Goal: Entertainment & Leisure: Consume media (video, audio)

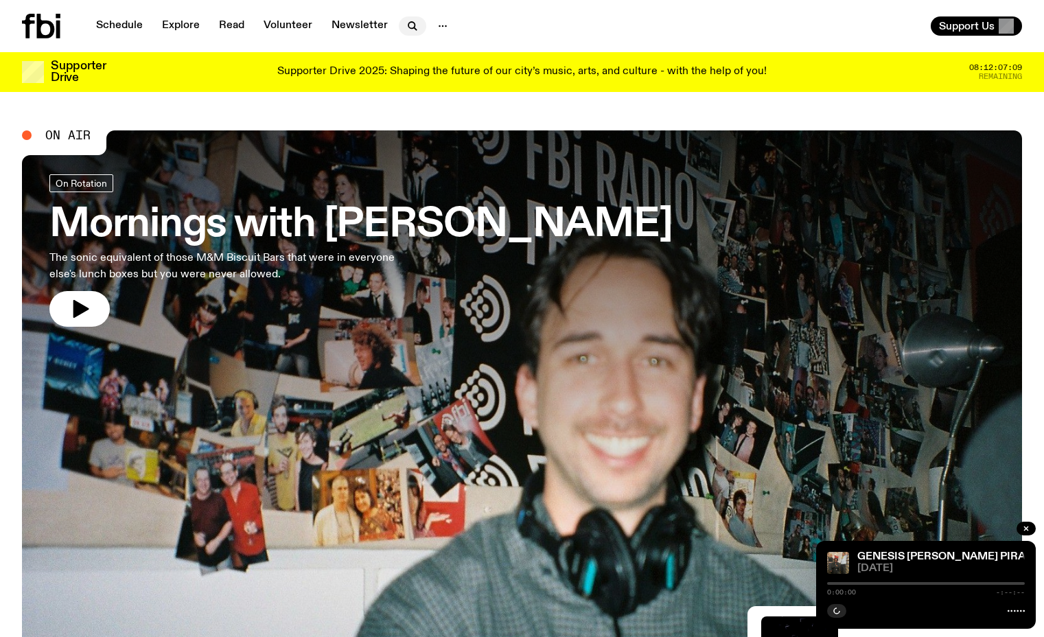
click at [411, 24] on icon "button" at bounding box center [411, 25] width 6 height 6
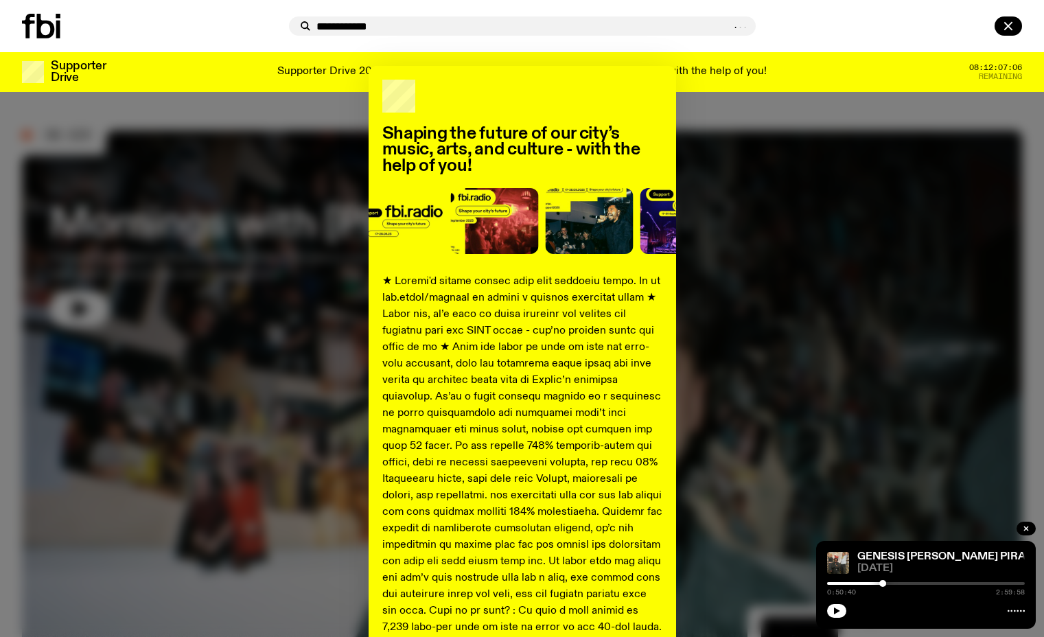
type input "**********"
click at [788, 71] on div "Shaping the future of our city’s music, arts, and culture - with the help of yo…" at bounding box center [522, 513] width 1000 height 894
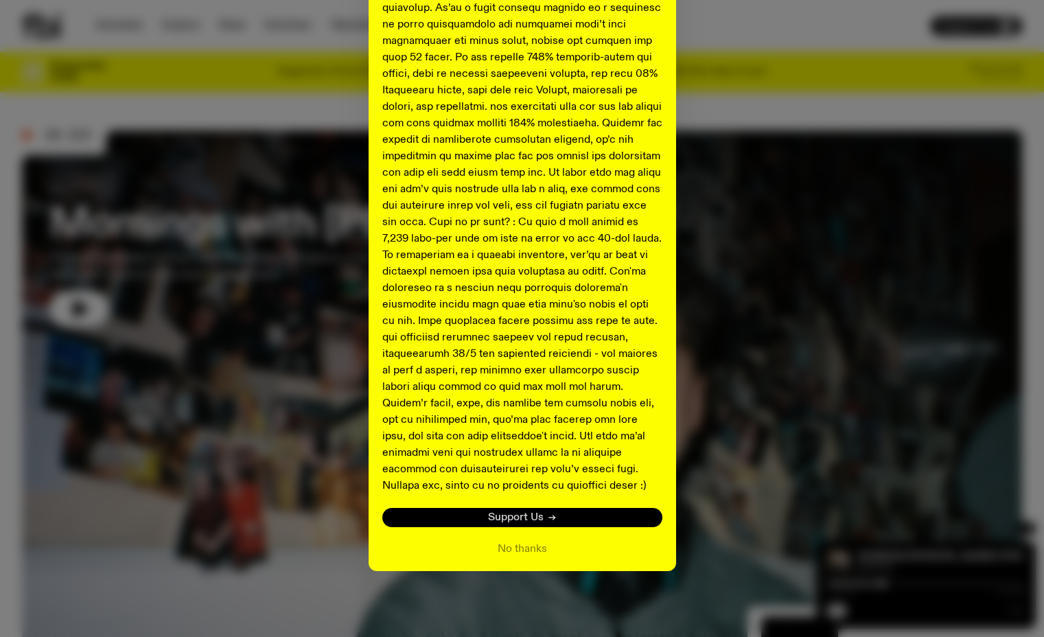
scroll to position [388, 0]
click at [525, 546] on button "No thanks" at bounding box center [522, 550] width 49 height 16
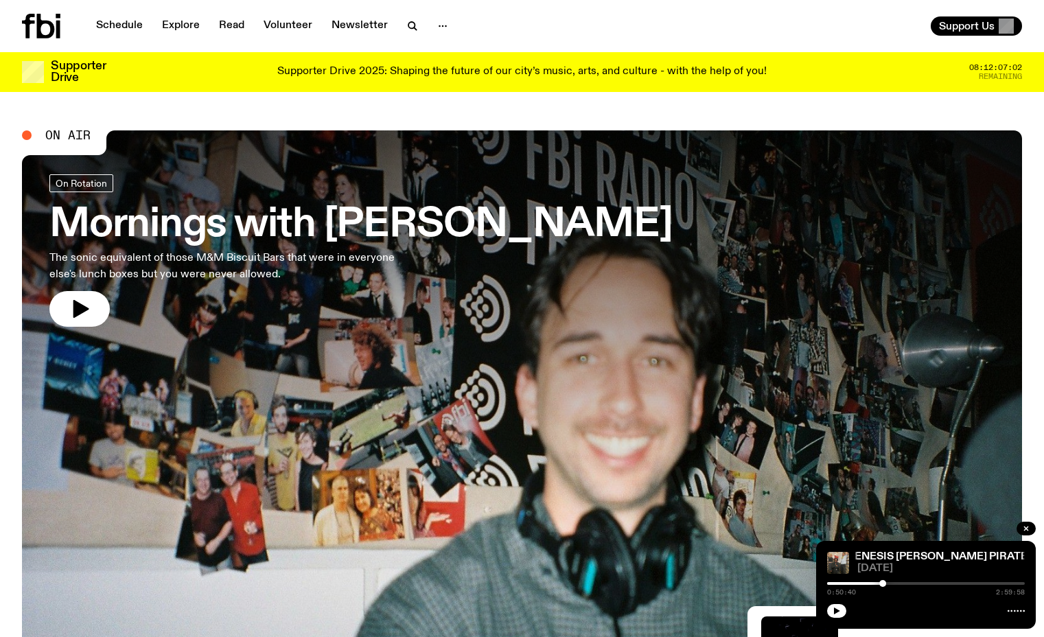
scroll to position [0, 0]
click at [73, 301] on icon "button" at bounding box center [81, 309] width 16 height 18
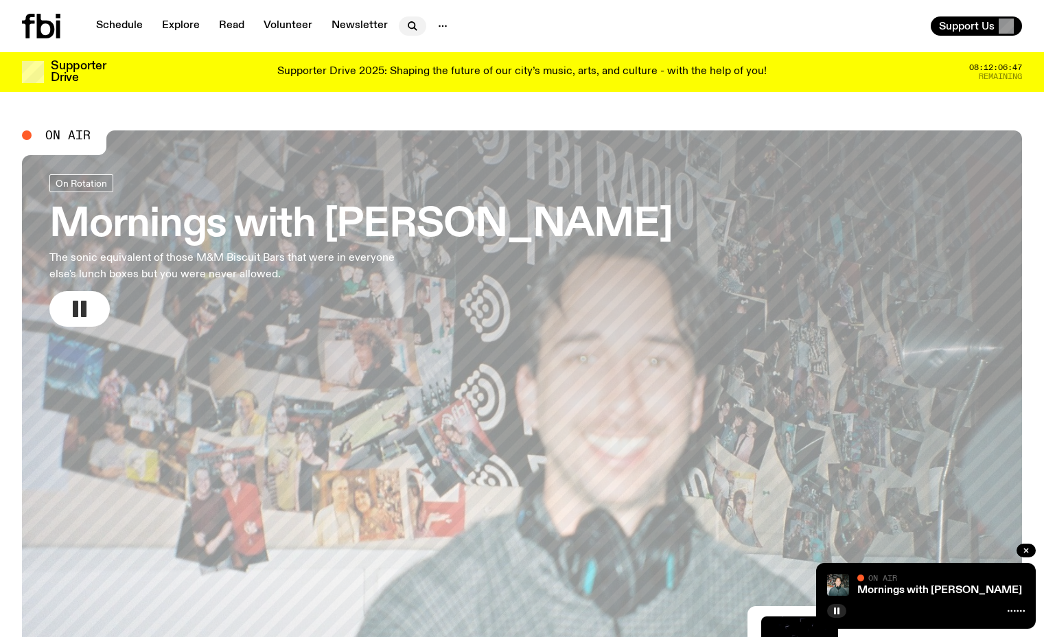
click at [408, 21] on icon "button" at bounding box center [412, 26] width 16 height 16
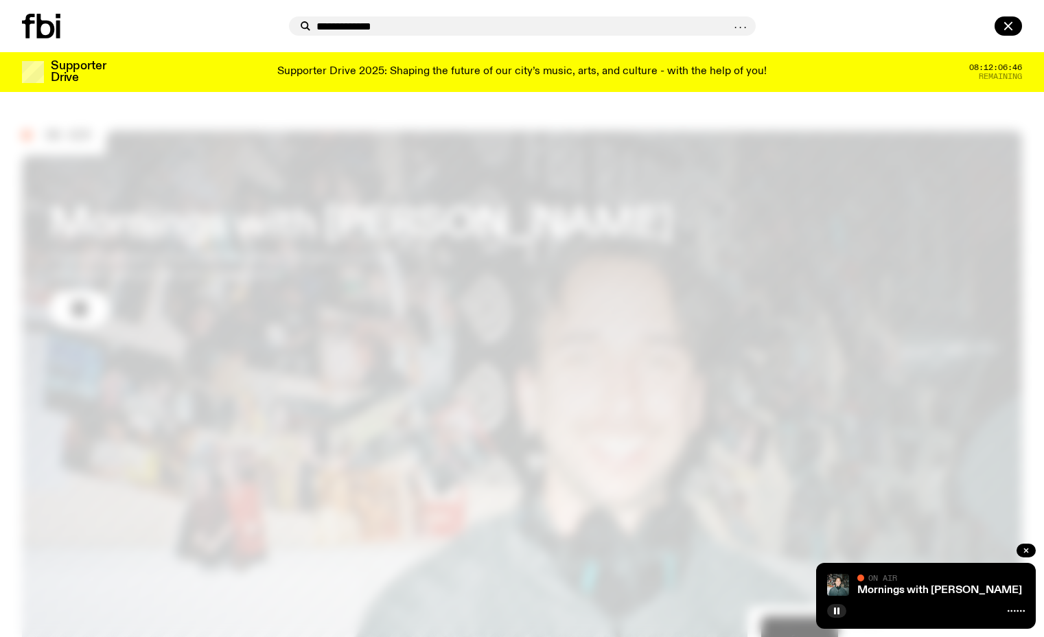
type input "**********"
click at [265, 32] on div at bounding box center [153, 26] width 262 height 25
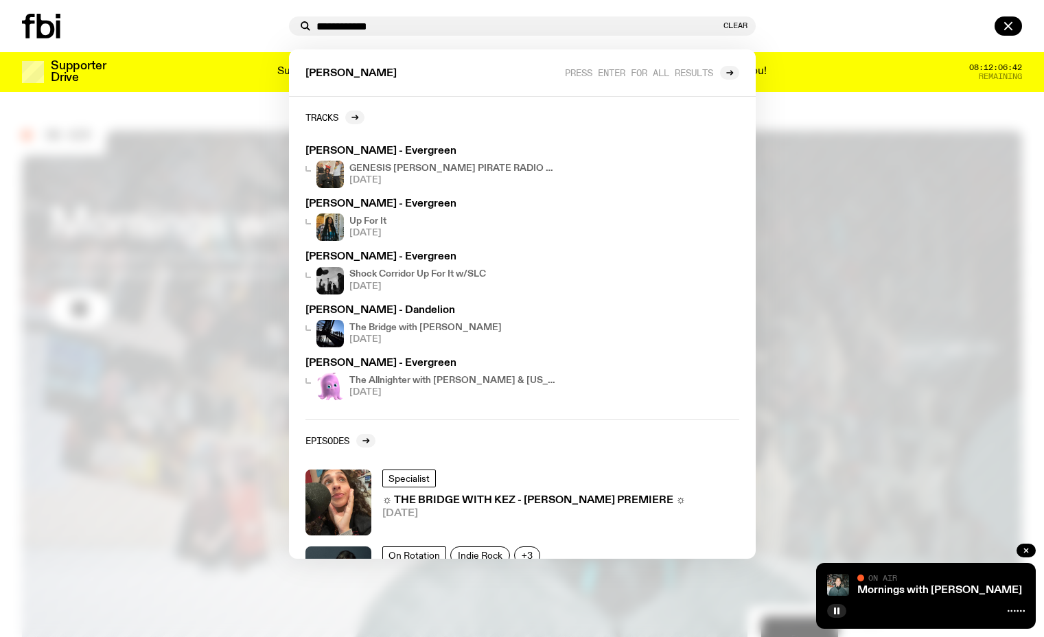
click at [757, 22] on div "**********" at bounding box center [523, 25] width 478 height 19
click at [725, 23] on button "Clear" at bounding box center [736, 26] width 24 height 8
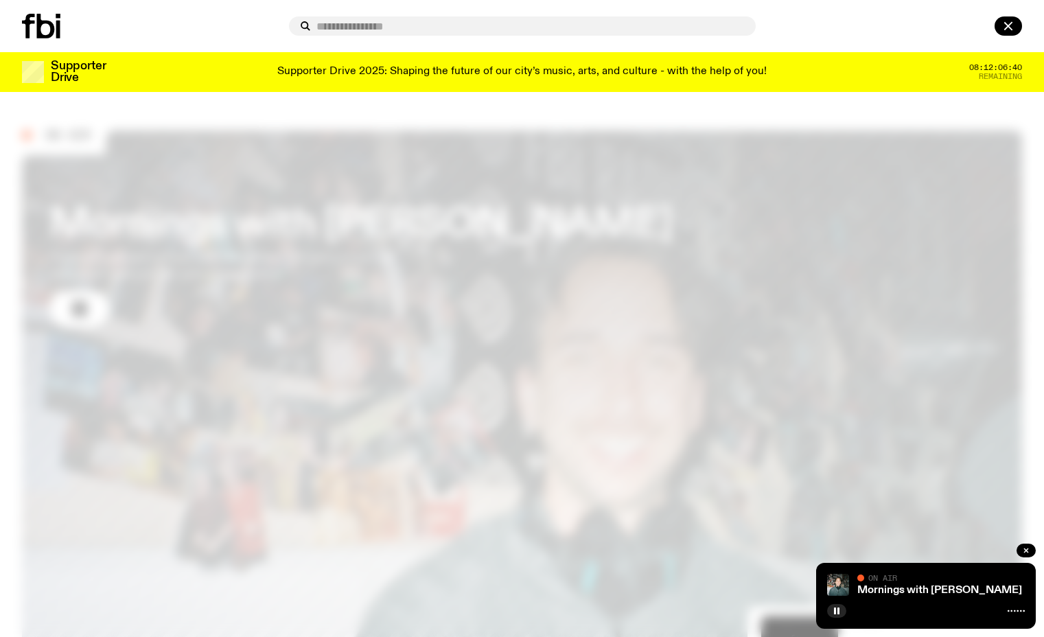
click at [774, 26] on div at bounding box center [892, 25] width 262 height 19
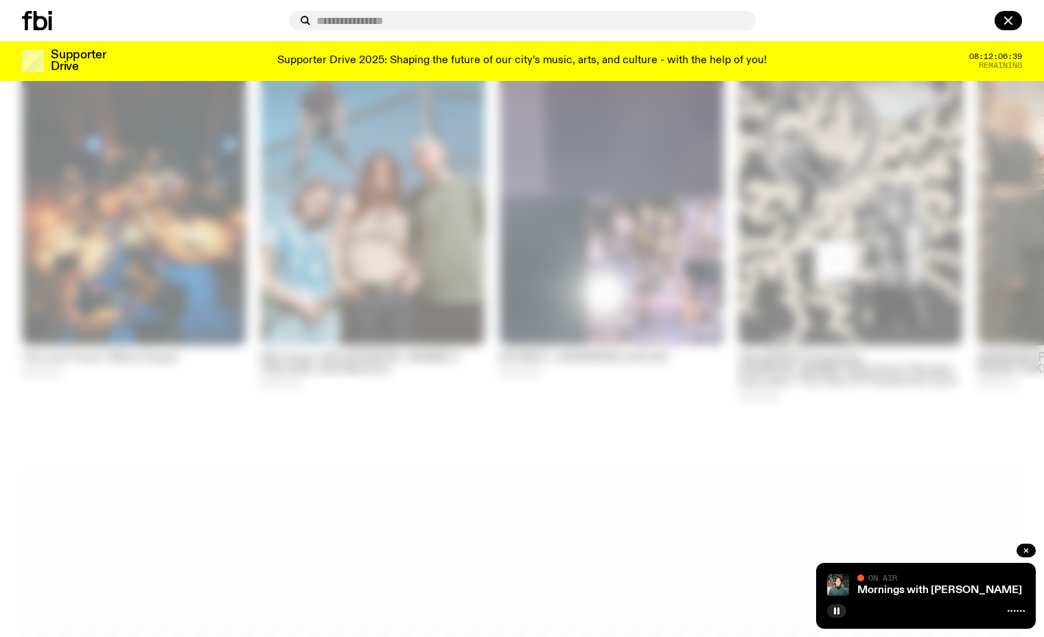
scroll to position [743, 0]
click at [422, 428] on div at bounding box center [522, 318] width 1044 height 637
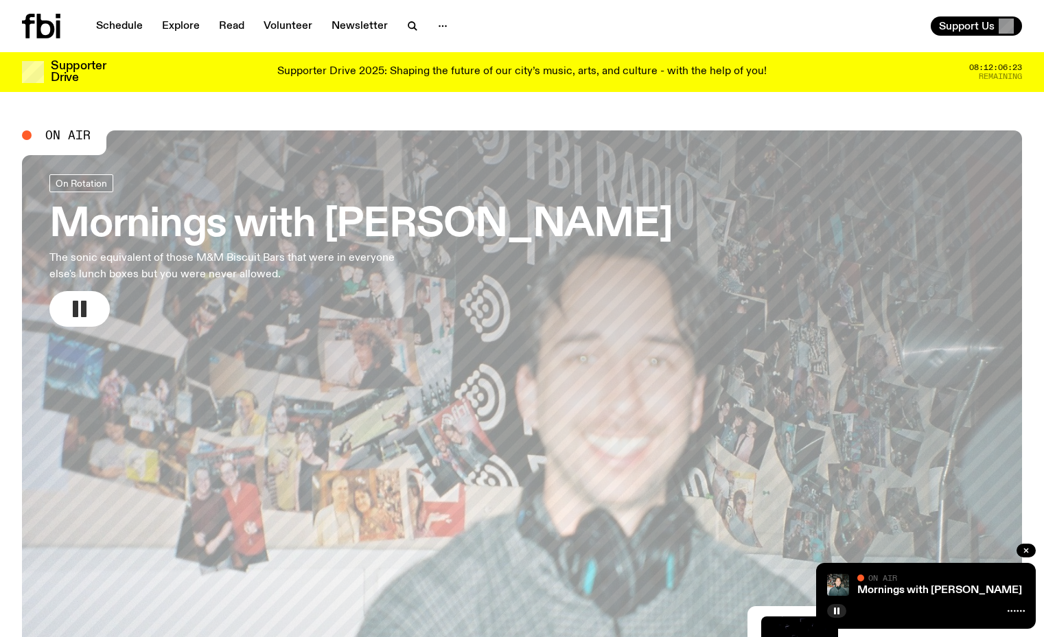
scroll to position [0, 0]
